Goal: Communication & Community: Share content

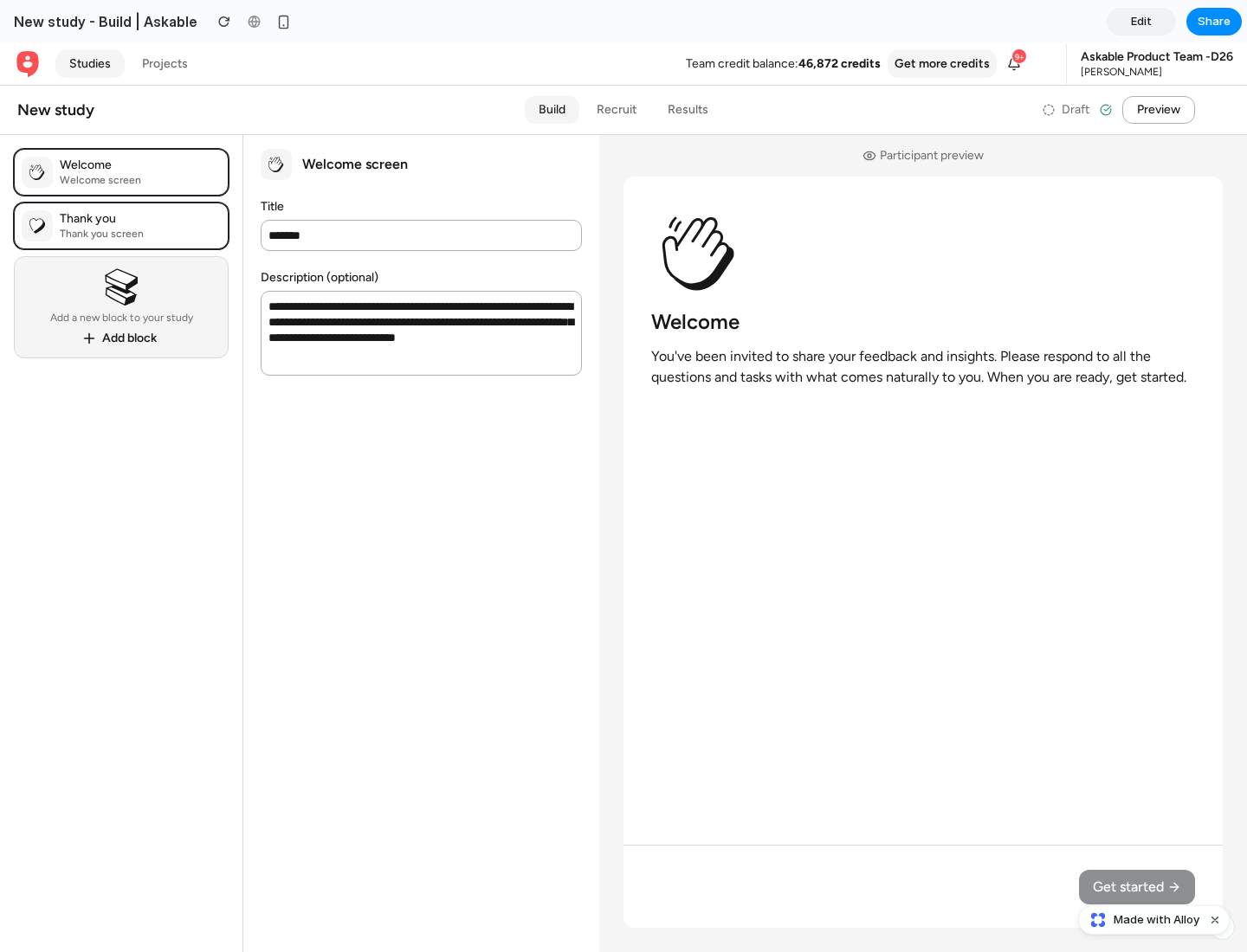
click at [1214, 22] on span "Share" at bounding box center [1214, 21] width 33 height 17
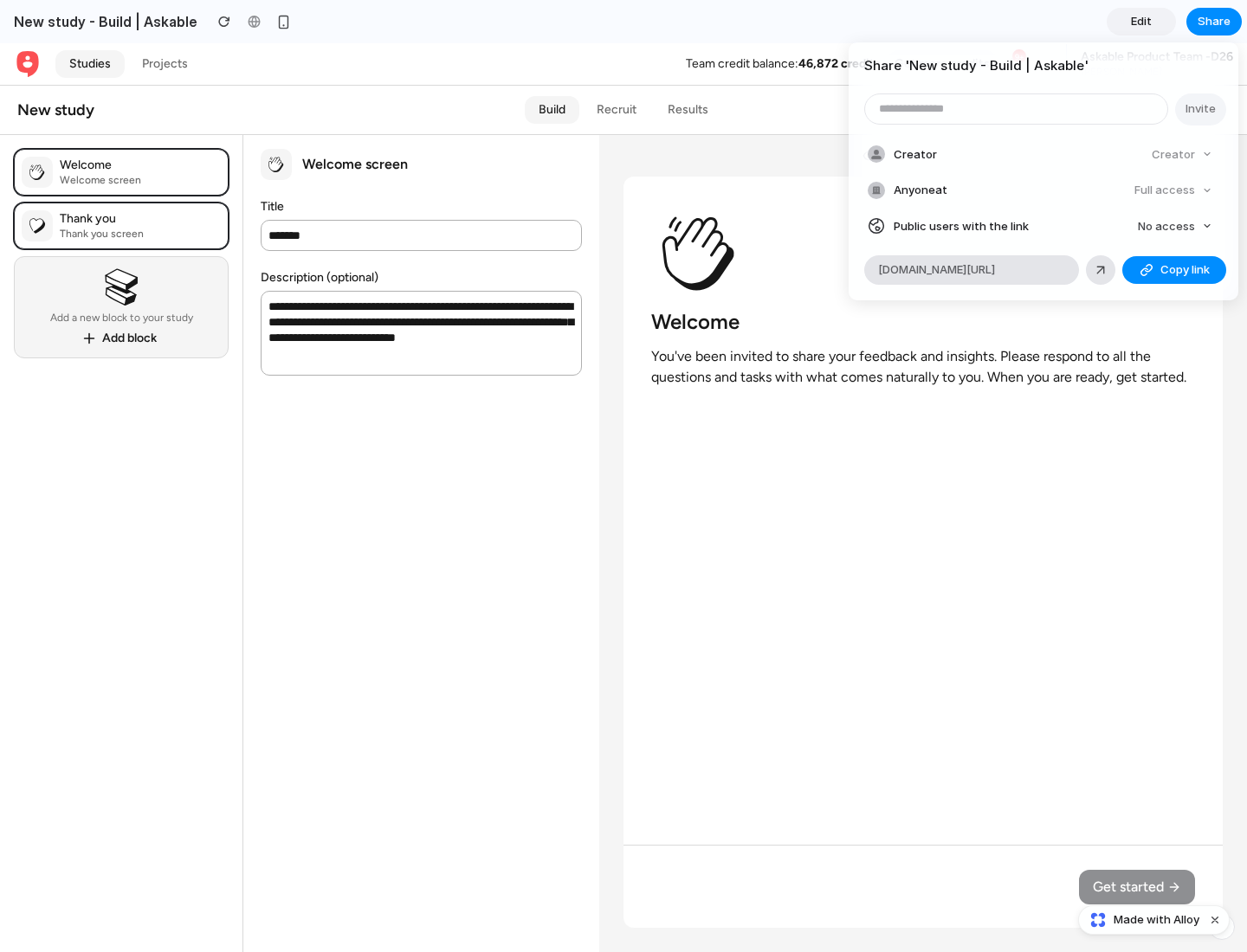
click at [1174, 270] on span "Copy link" at bounding box center [1185, 270] width 50 height 17
click at [1156, 920] on div "Share ' New study - Build | Askable ' Invite Creator Creator Anyone at Full acc…" at bounding box center [623, 476] width 1247 height 952
